Goal: Navigation & Orientation: Find specific page/section

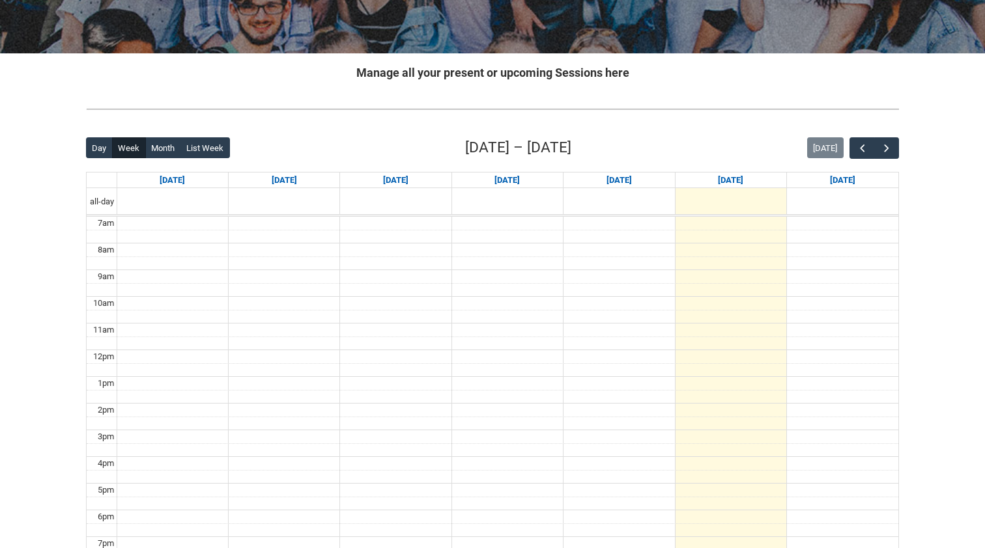
scroll to position [211, 0]
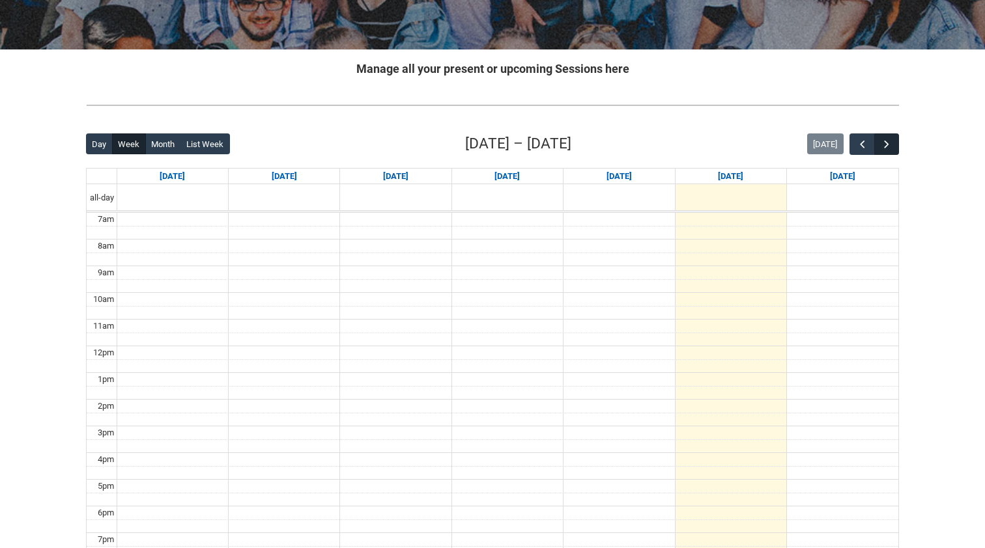
click at [884, 145] on span "button" at bounding box center [886, 144] width 13 height 13
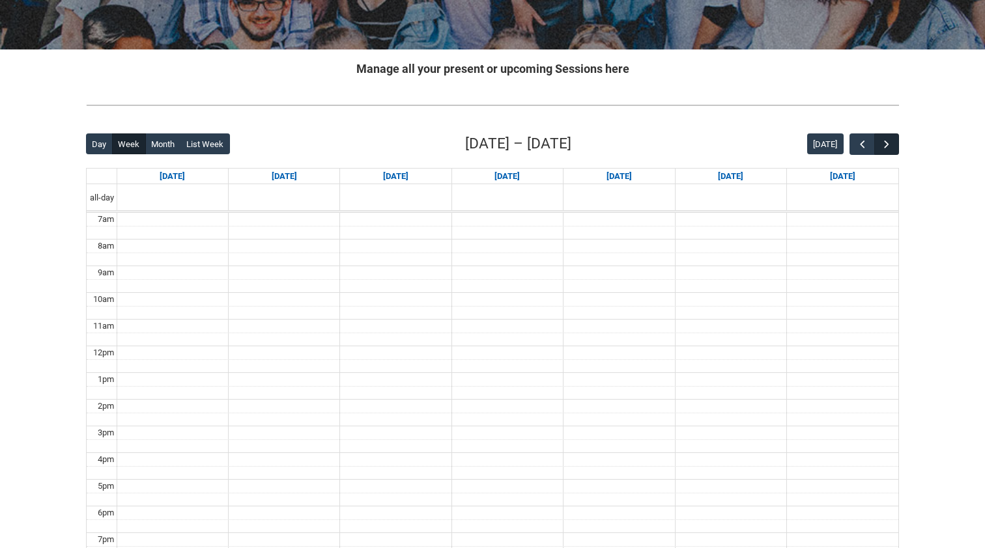
click at [884, 145] on span "button" at bounding box center [886, 144] width 13 height 13
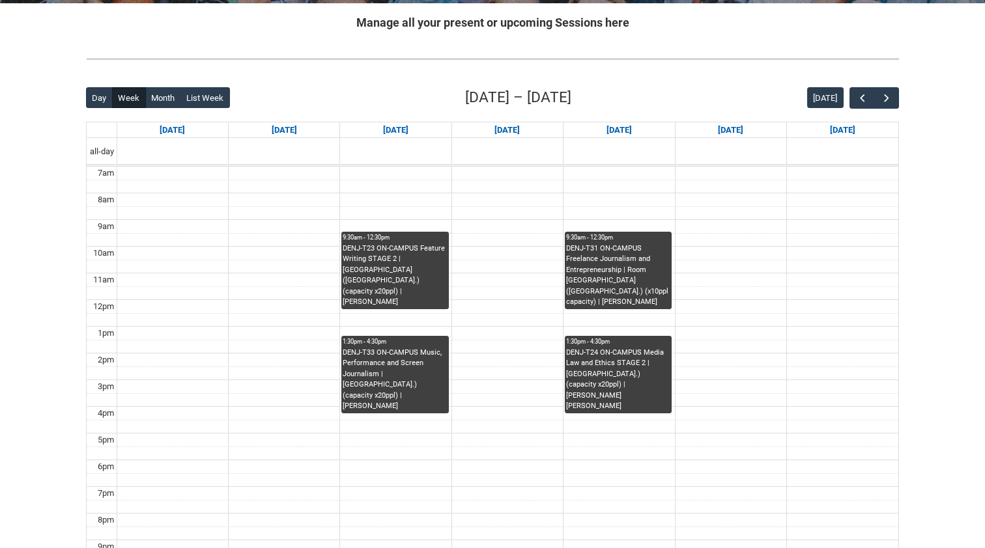
scroll to position [256, 0]
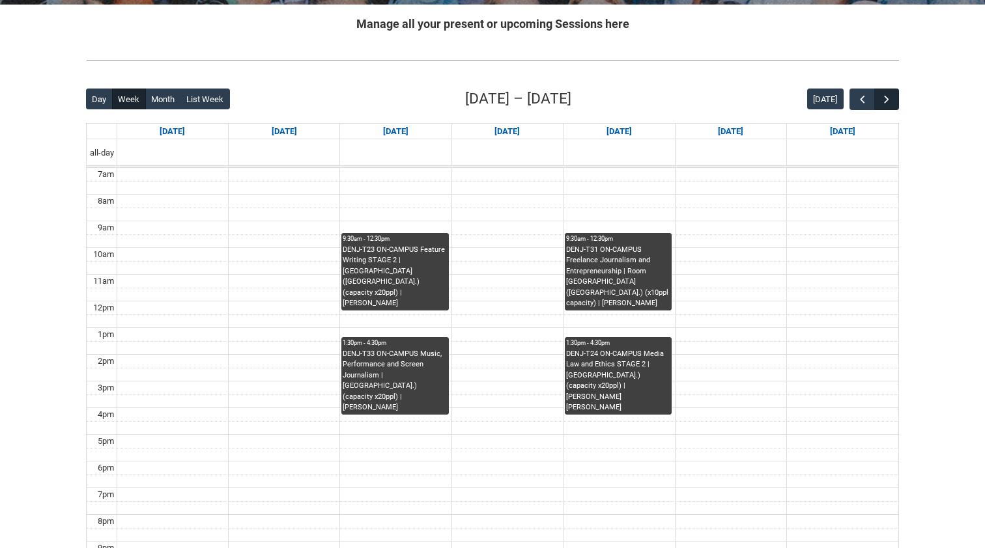
click at [888, 100] on span "button" at bounding box center [886, 99] width 13 height 13
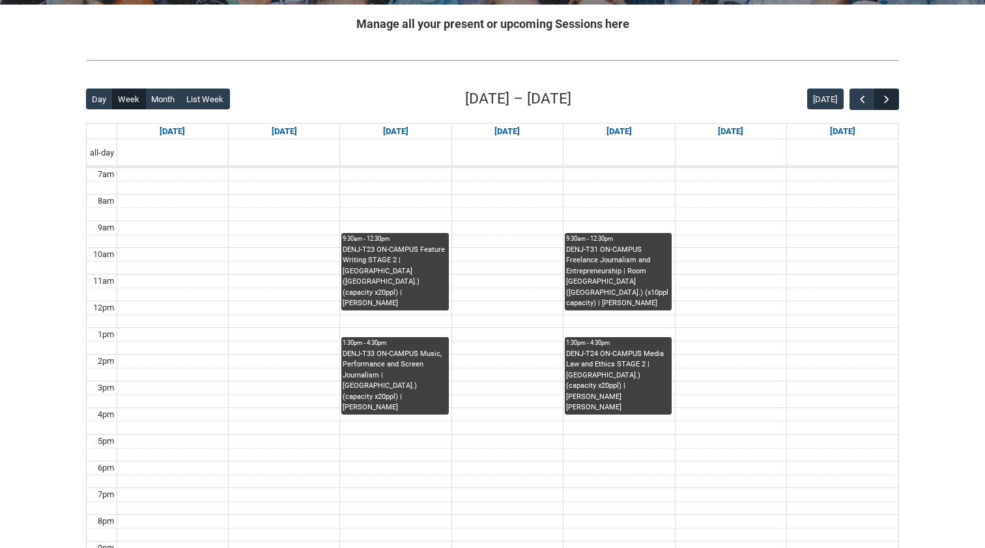
click at [888, 100] on span "button" at bounding box center [886, 99] width 13 height 13
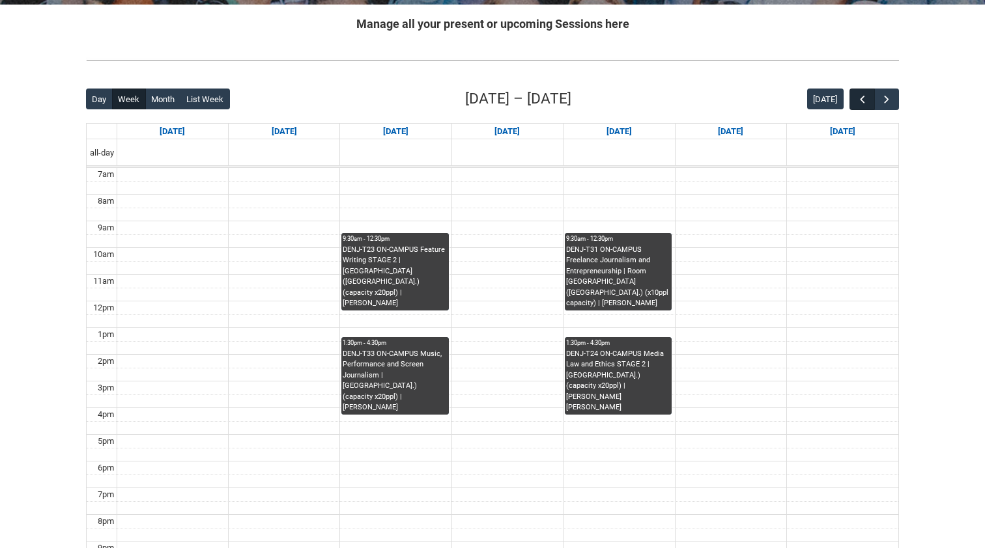
click at [861, 103] on span "button" at bounding box center [862, 99] width 13 height 13
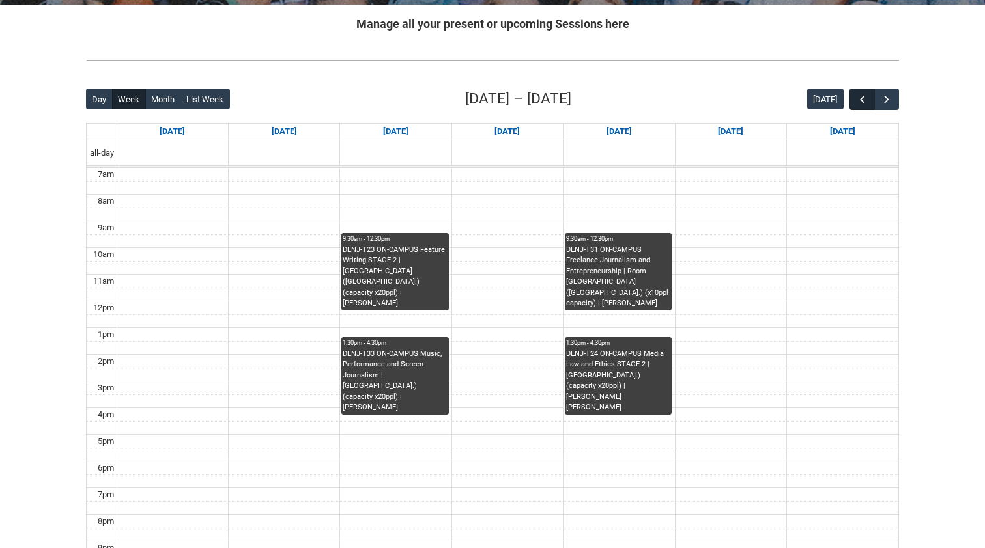
click at [861, 103] on span "button" at bounding box center [862, 99] width 13 height 13
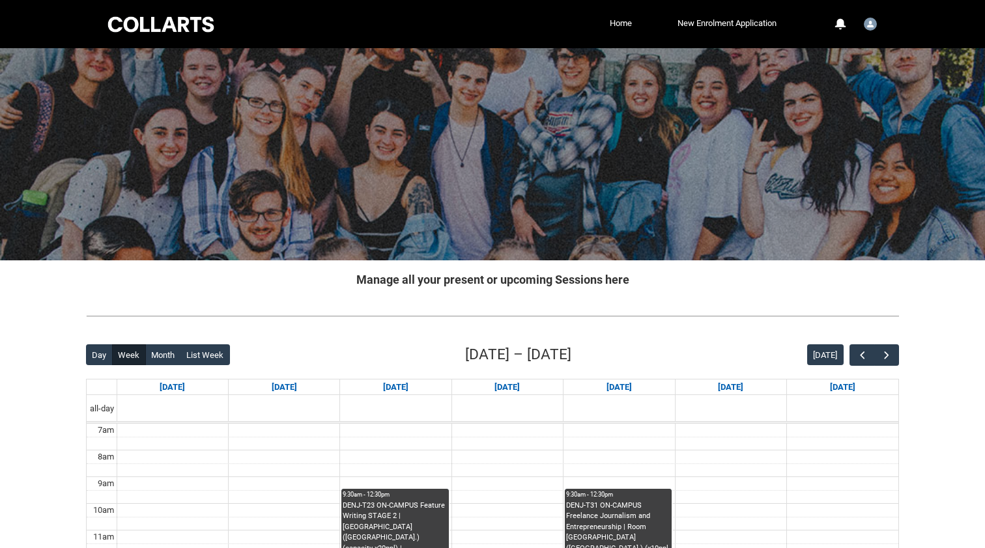
scroll to position [0, 0]
click at [105, 352] on button "Day" at bounding box center [99, 354] width 27 height 21
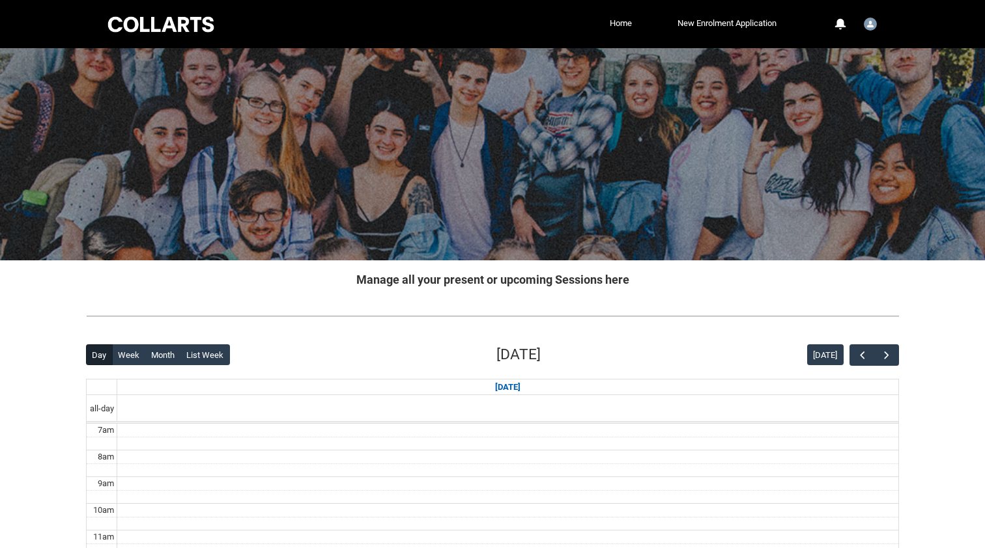
click at [360, 361] on div "Day Week Month List Week [DATE] [DATE]" at bounding box center [492, 355] width 813 height 22
